Goal: Information Seeking & Learning: Learn about a topic

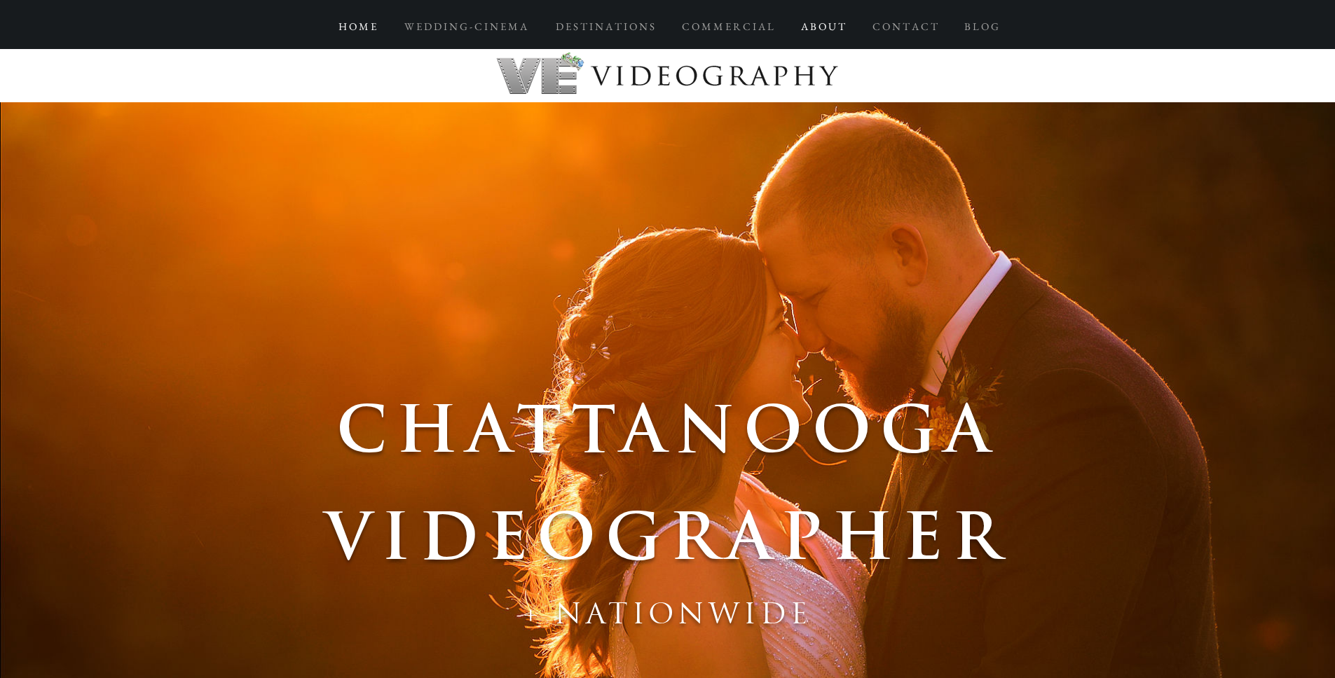
click at [811, 31] on p "A B O U T" at bounding box center [823, 26] width 58 height 25
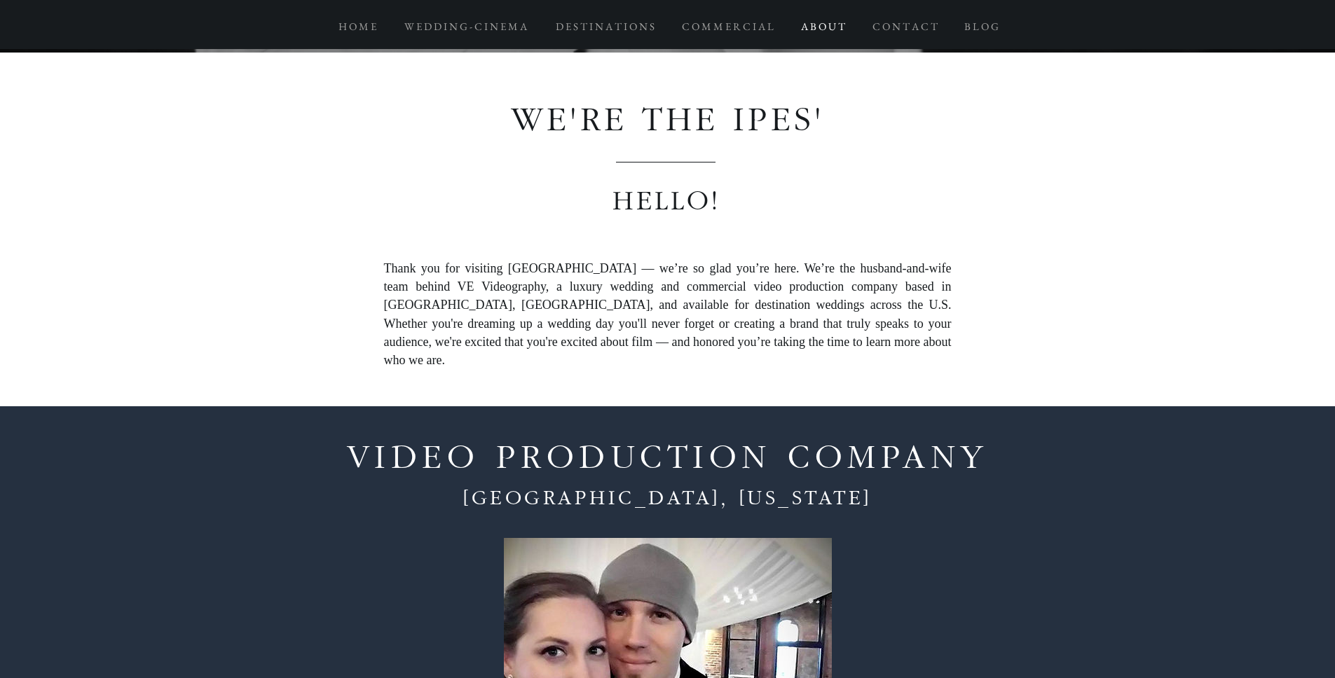
scroll to position [809, 0]
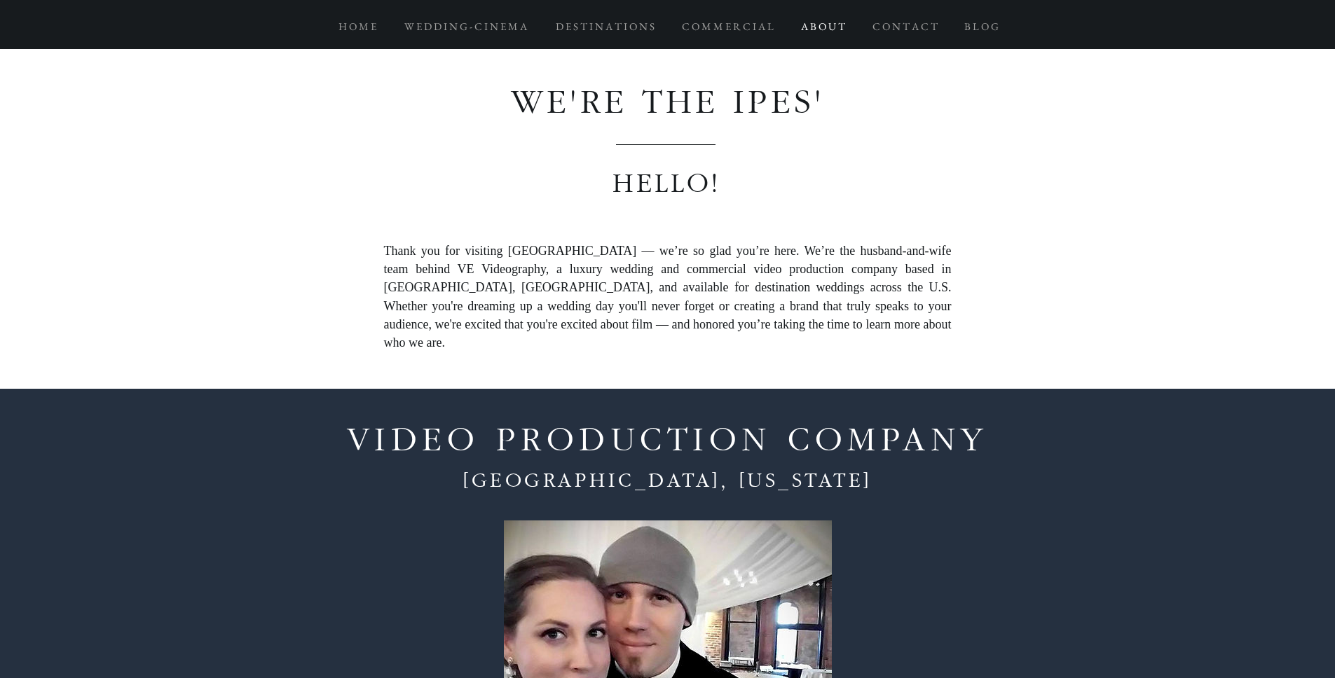
click at [528, 289] on span "Thank you for visiting [GEOGRAPHIC_DATA] — we’re so glad you’re here. We’re the…" at bounding box center [668, 297] width 568 height 106
click at [386, 250] on span "Thank you for visiting [GEOGRAPHIC_DATA] — we’re so glad you’re here. We’re the…" at bounding box center [668, 297] width 568 height 106
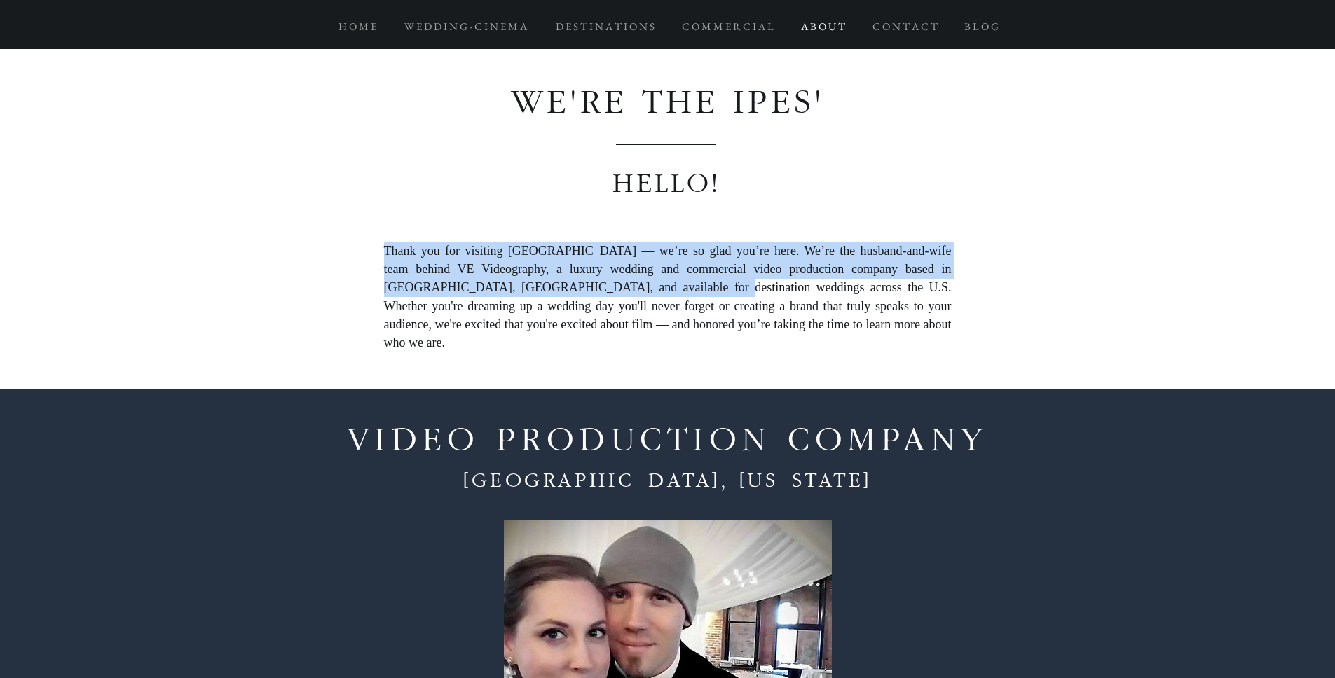
drag, startPoint x: 386, startPoint y: 250, endPoint x: 649, endPoint y: 294, distance: 266.4
click at [649, 294] on span "Thank you for visiting [GEOGRAPHIC_DATA] — we’re so glad you’re here. We’re the…" at bounding box center [668, 297] width 568 height 106
copy span "Thank you for visiting [GEOGRAPHIC_DATA] — we’re so glad you’re here. We’re the…"
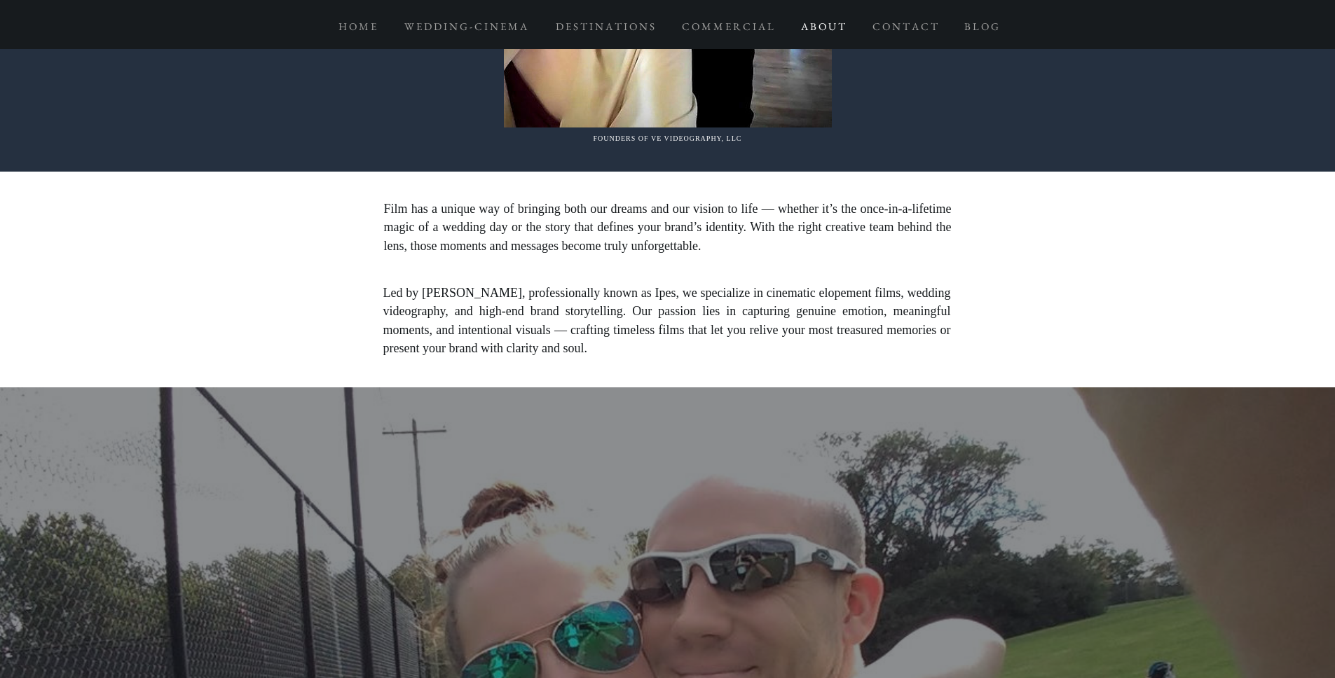
scroll to position [1572, 0]
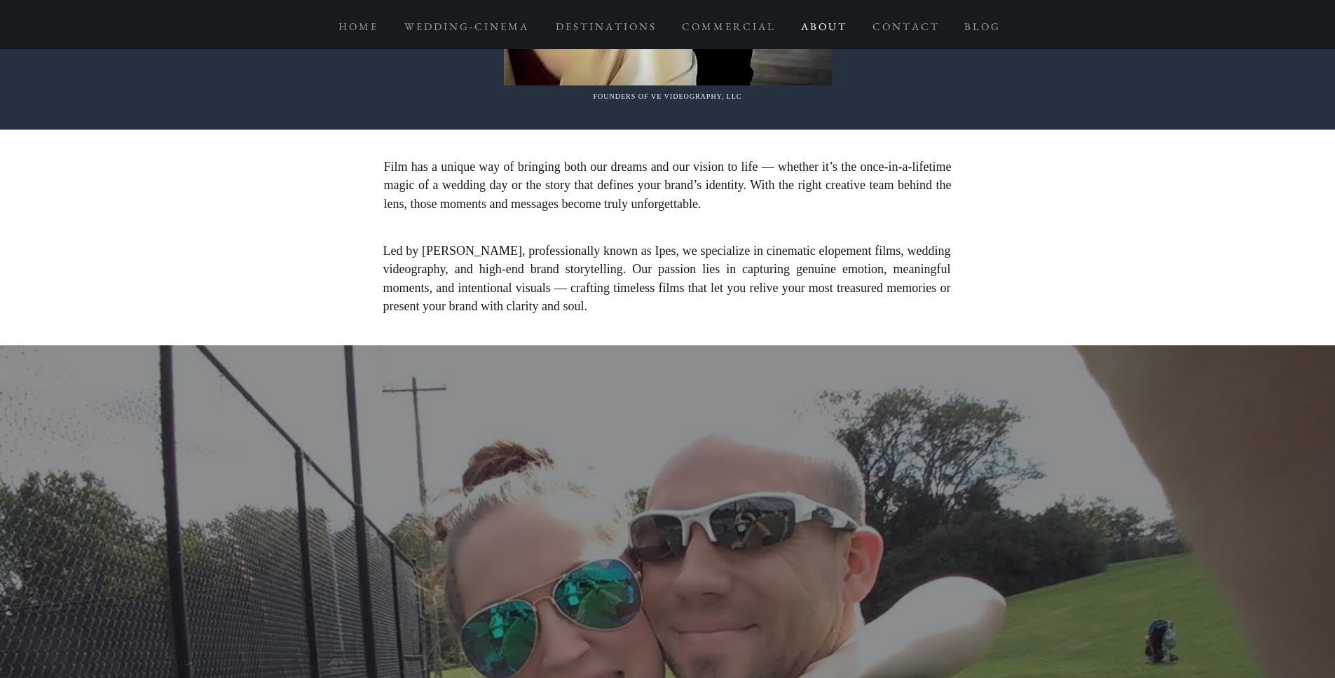
click at [493, 245] on span "Led by [PERSON_NAME], professionally known as Ipes, we specialize in cinematic …" at bounding box center [667, 280] width 568 height 70
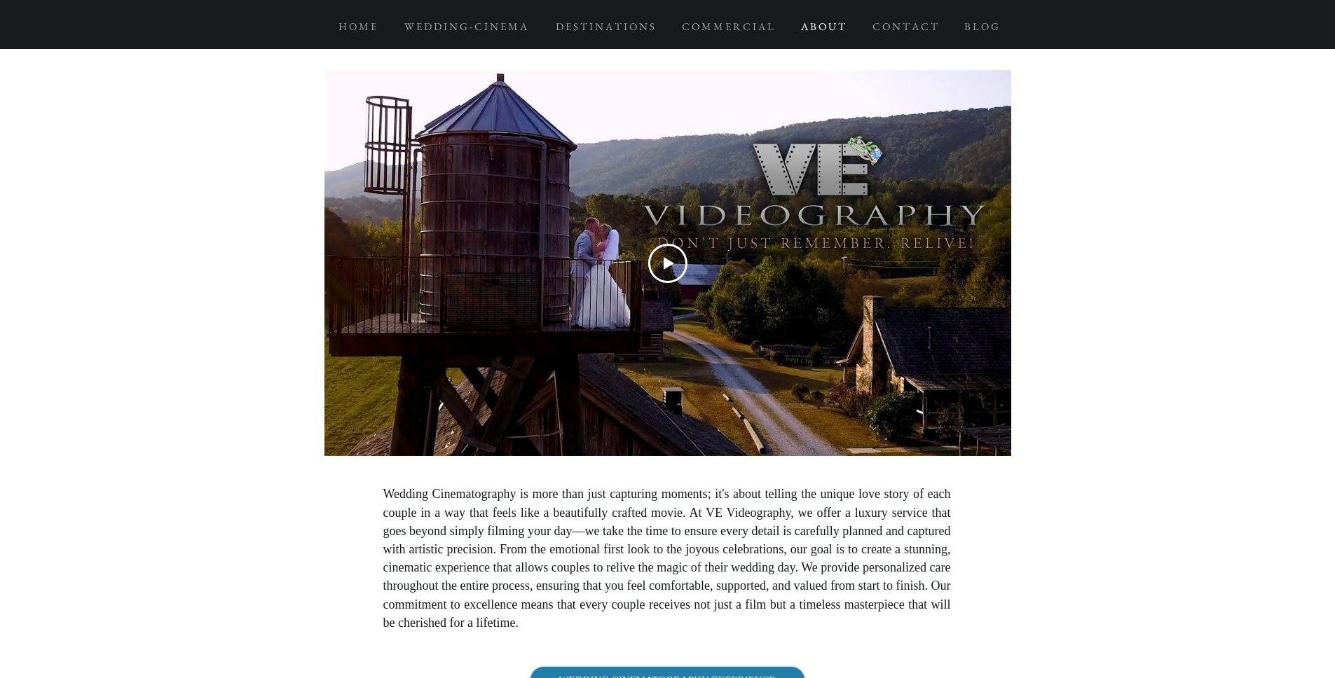
scroll to position [10347, 0]
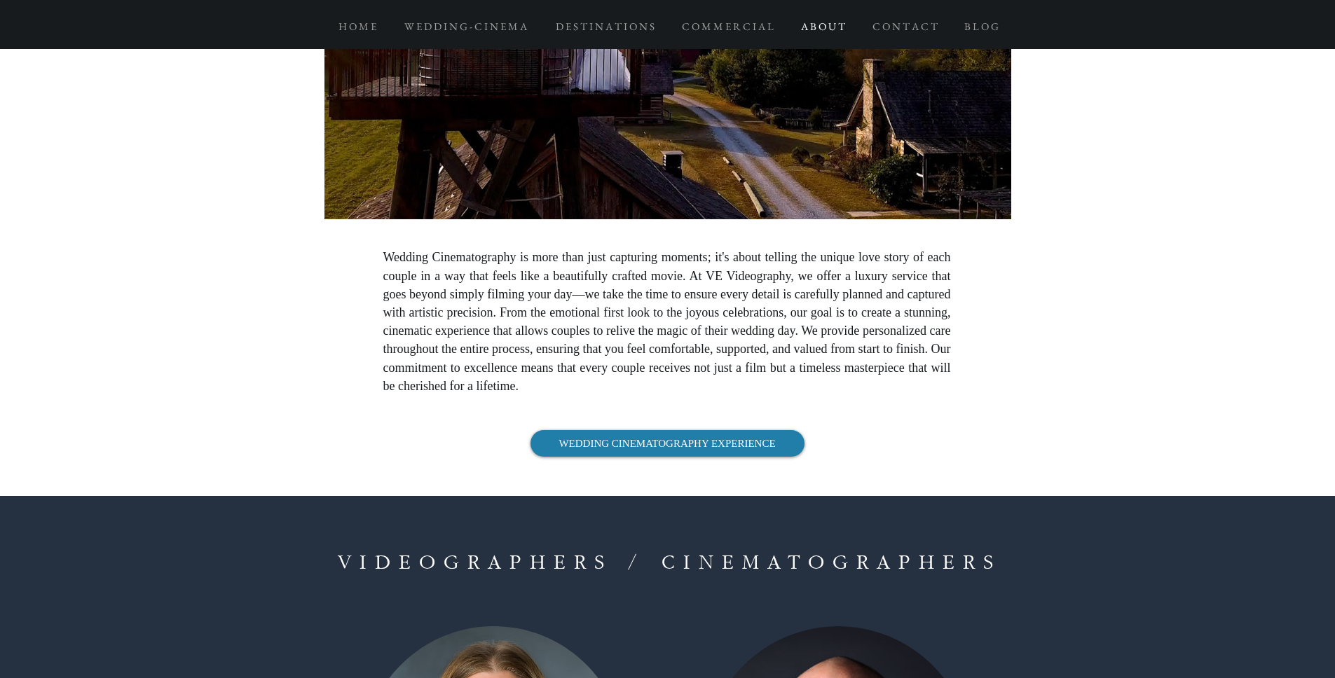
click at [551, 322] on span "Wedding Cinematography is more than just capturing moments; it's about telling …" at bounding box center [667, 321] width 568 height 142
click at [598, 317] on span "Wedding Cinematography is more than just capturing moments; it's about telling …" at bounding box center [667, 321] width 568 height 142
drag, startPoint x: 384, startPoint y: 248, endPoint x: 748, endPoint y: 386, distance: 388.9
click at [748, 386] on p "Wedding Cinematography is more than just capturing moments; it's about telling …" at bounding box center [667, 322] width 568 height 147
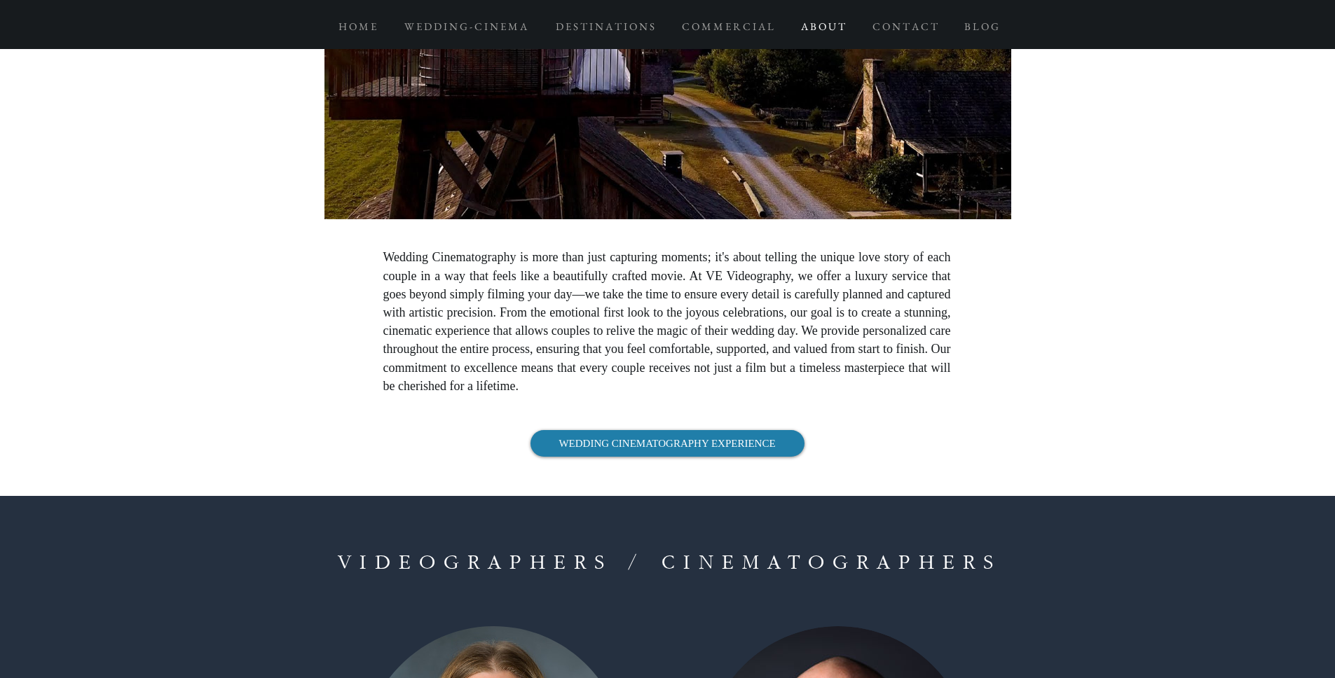
copy span "Wedding Cinematography is more than just capturing moments; it's about telling …"
